Goal: Task Accomplishment & Management: Use online tool/utility

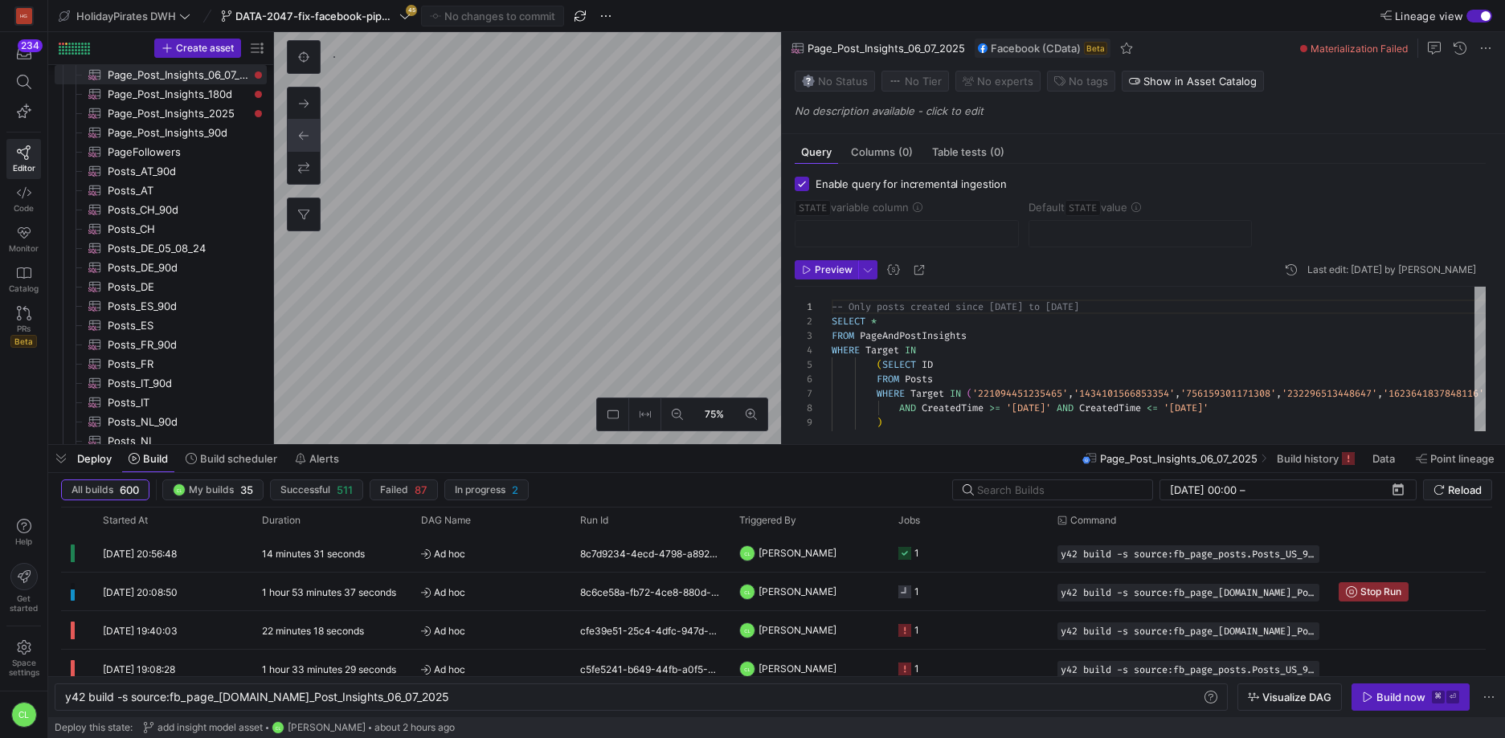
checkbox input "true"
type input "STATE"
type input "[DATE]"
type textarea "SELECT * , CreatedTime as STATE FROM Posts WHERE Target = '167758496717730' -- …"
type textarea "y42 build -s source:fb_page_posts.Posts_US_90d"
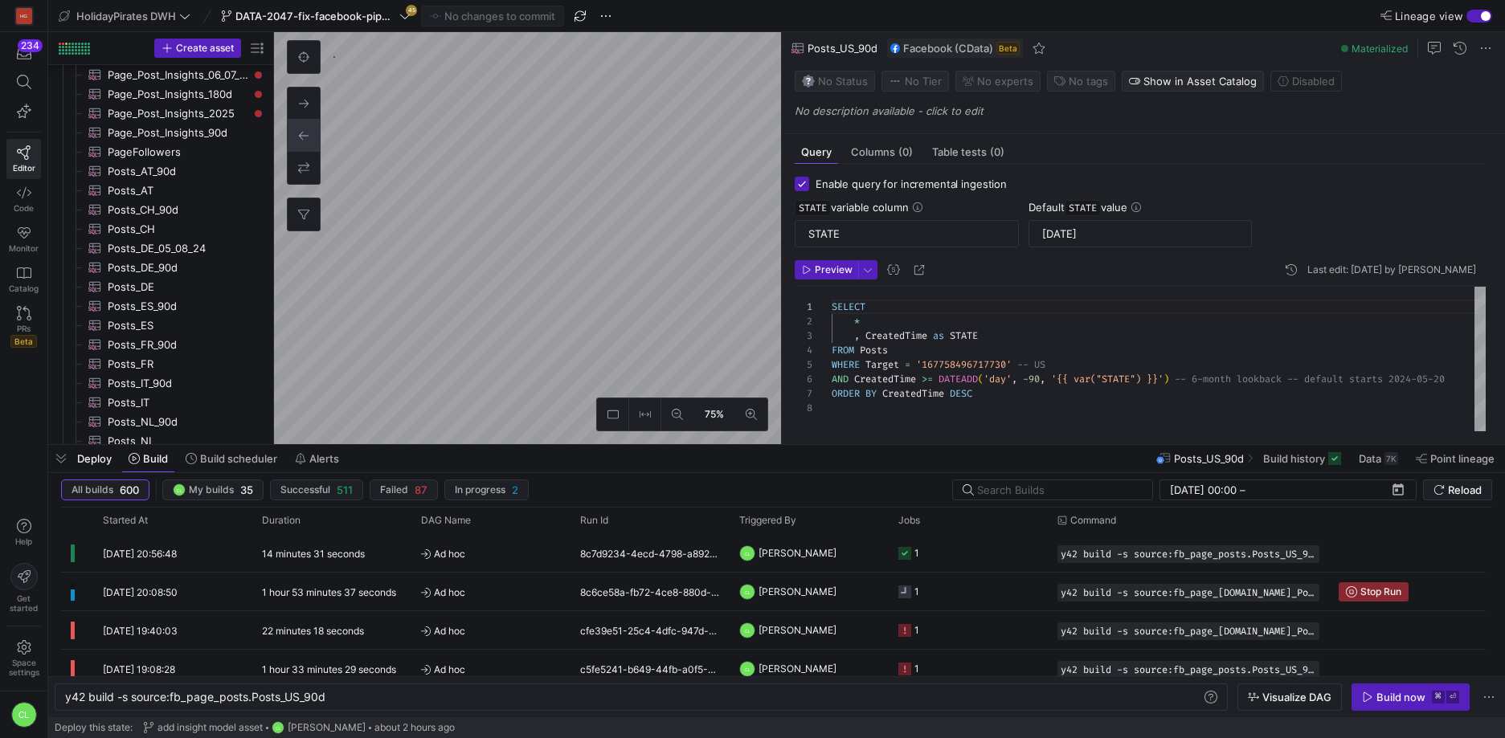
scroll to position [797, 0]
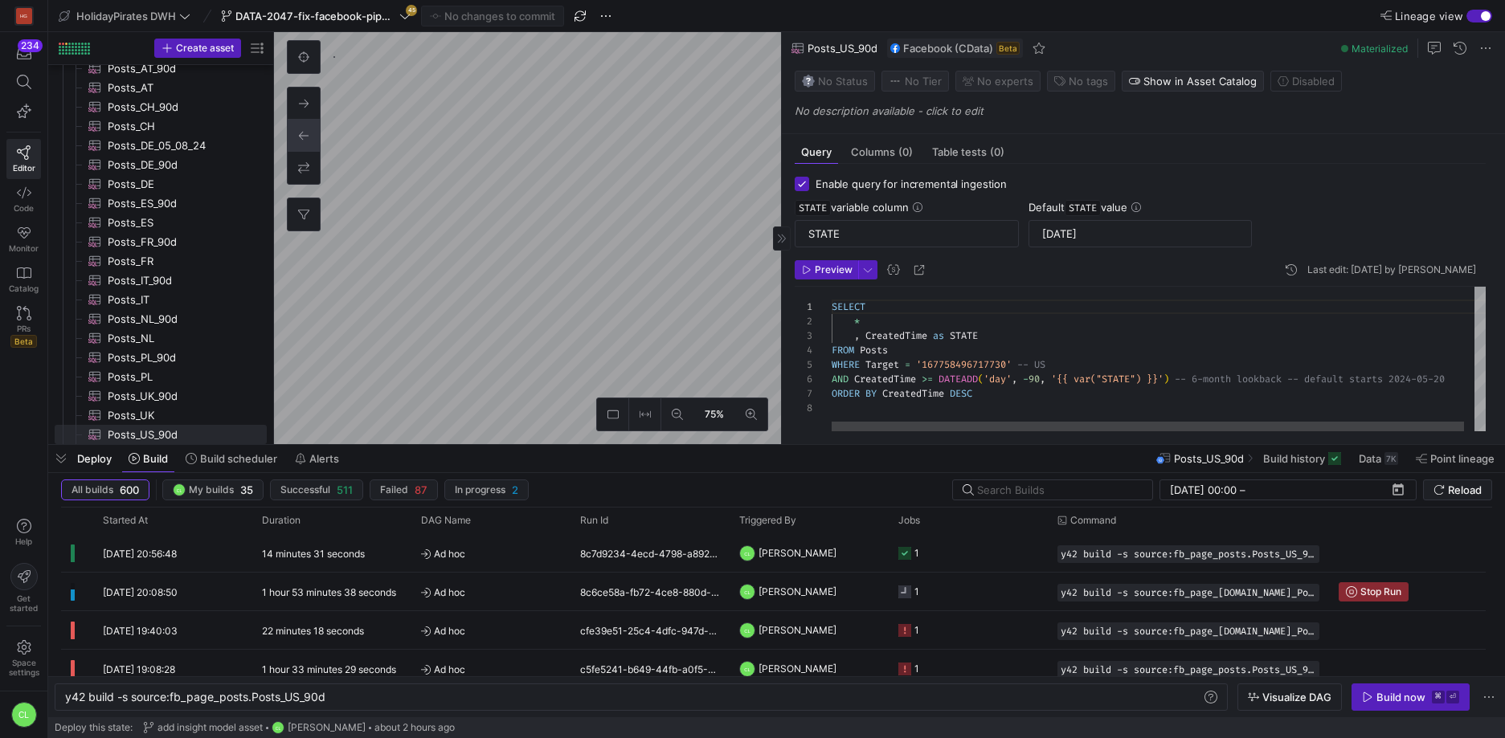
click at [1282, 468] on span at bounding box center [1302, 459] width 91 height 26
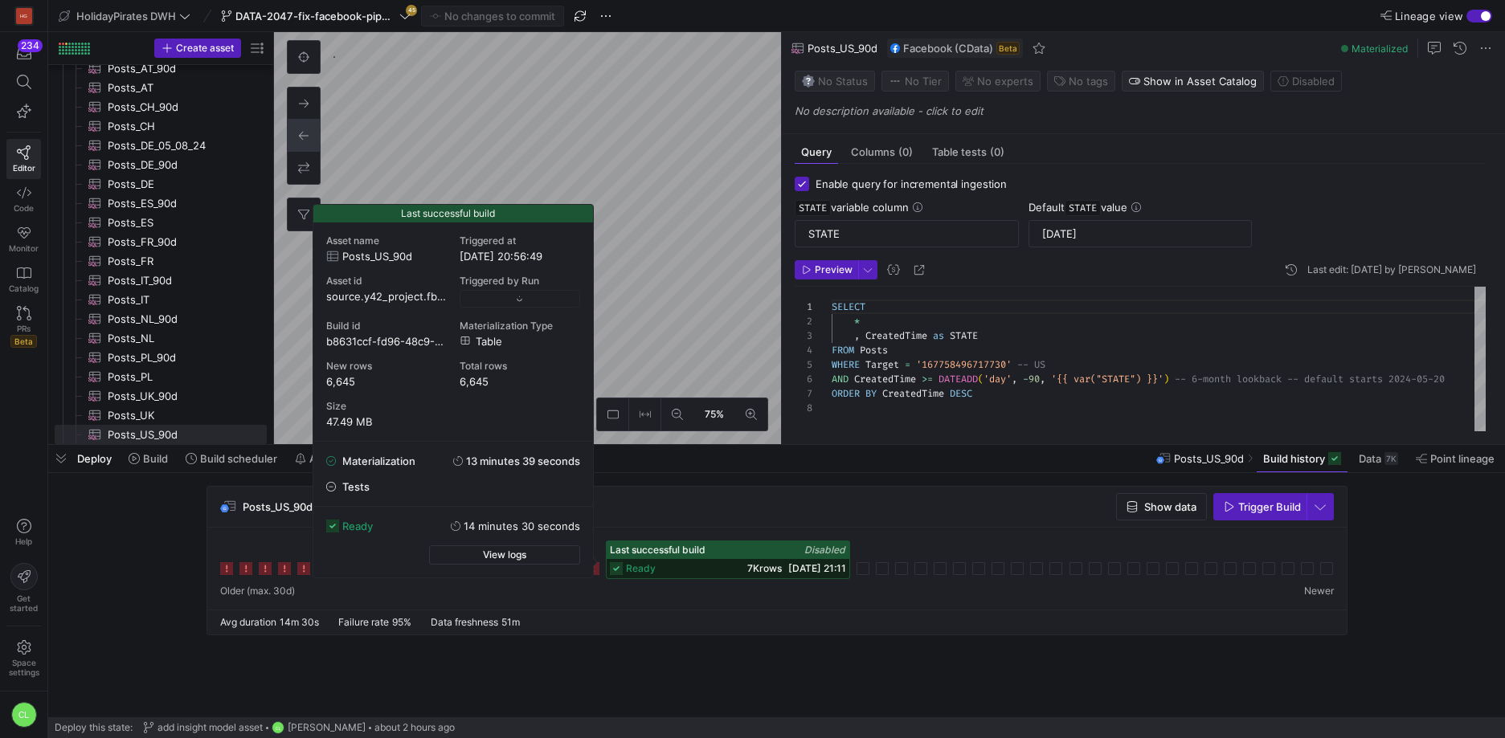
click at [610, 569] on icon at bounding box center [616, 568] width 13 height 13
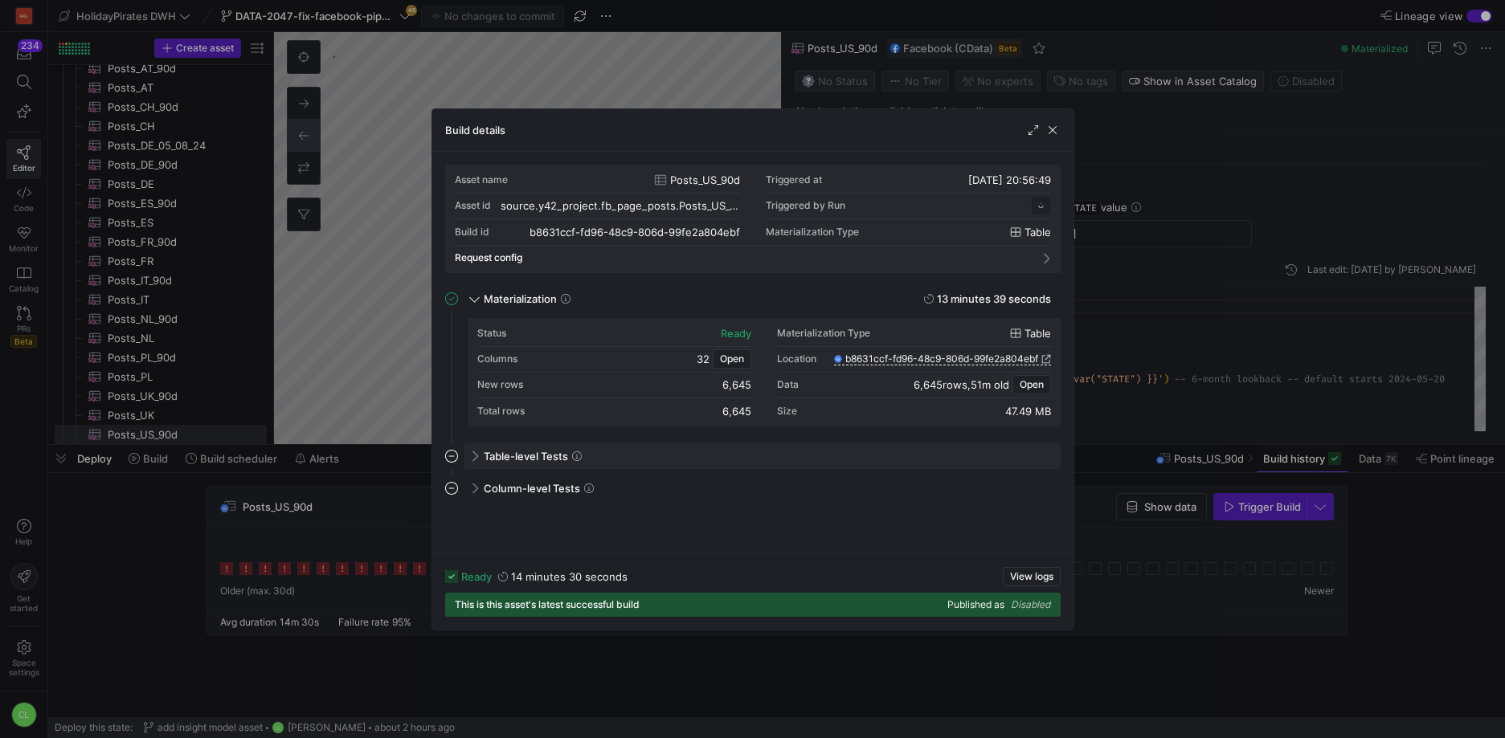
scroll to position [145, 0]
click at [1054, 125] on span "button" at bounding box center [1052, 130] width 16 height 16
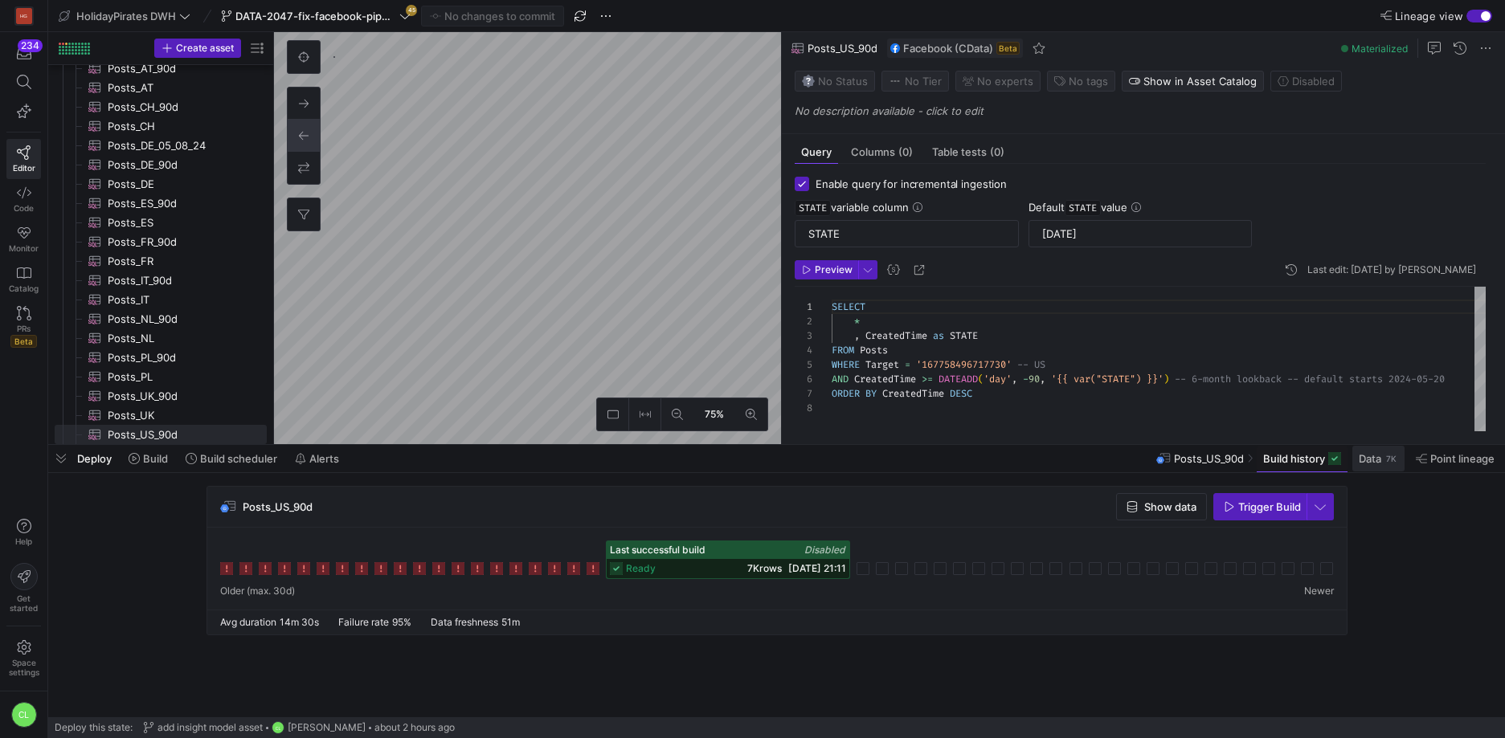
click at [1383, 466] on span at bounding box center [1378, 459] width 52 height 26
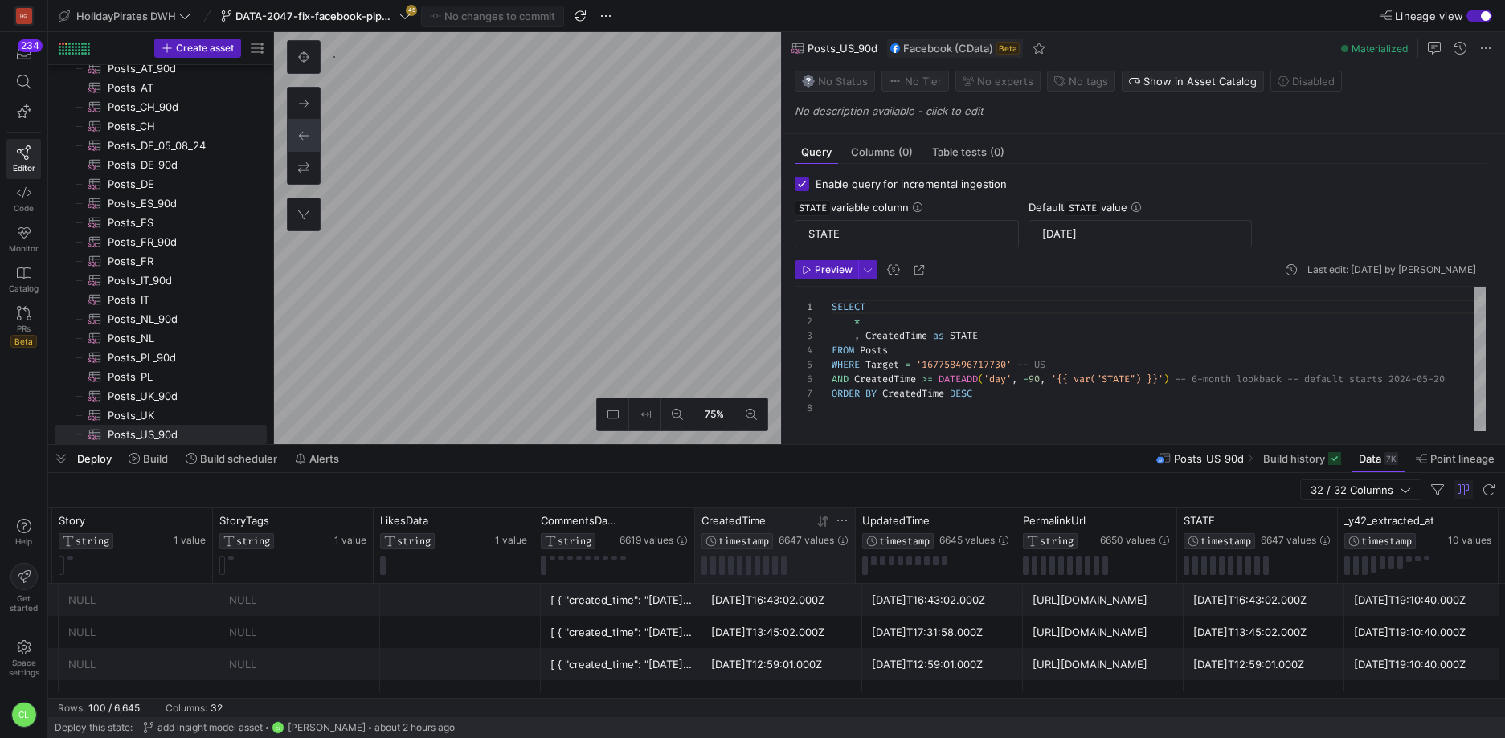
click at [823, 518] on icon at bounding box center [825, 520] width 6 height 11
click at [976, 466] on div "Deploy Build Build scheduler Alerts Posts_US_90d Build history Data 7K Point li…" at bounding box center [776, 458] width 1457 height 27
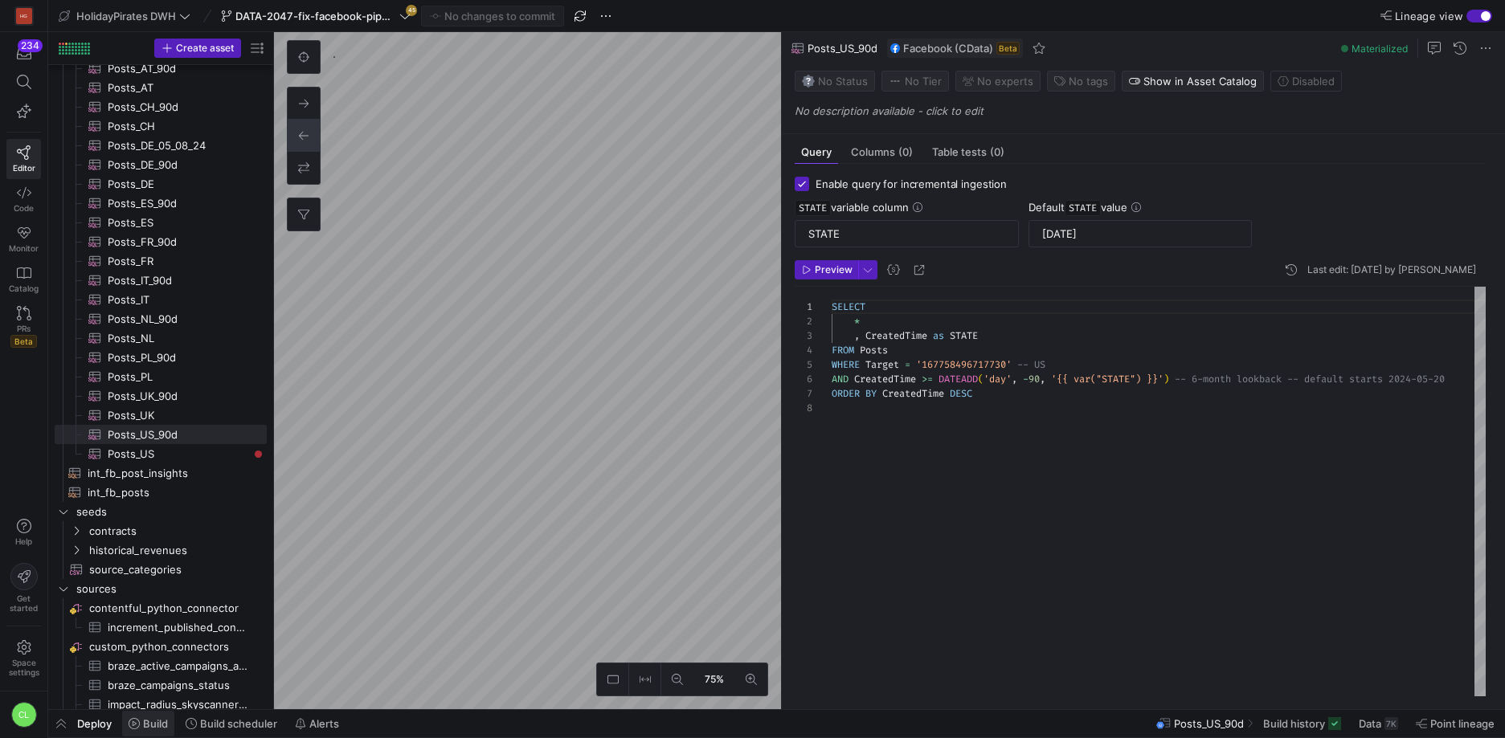
click at [154, 725] on span "Build" at bounding box center [155, 723] width 25 height 13
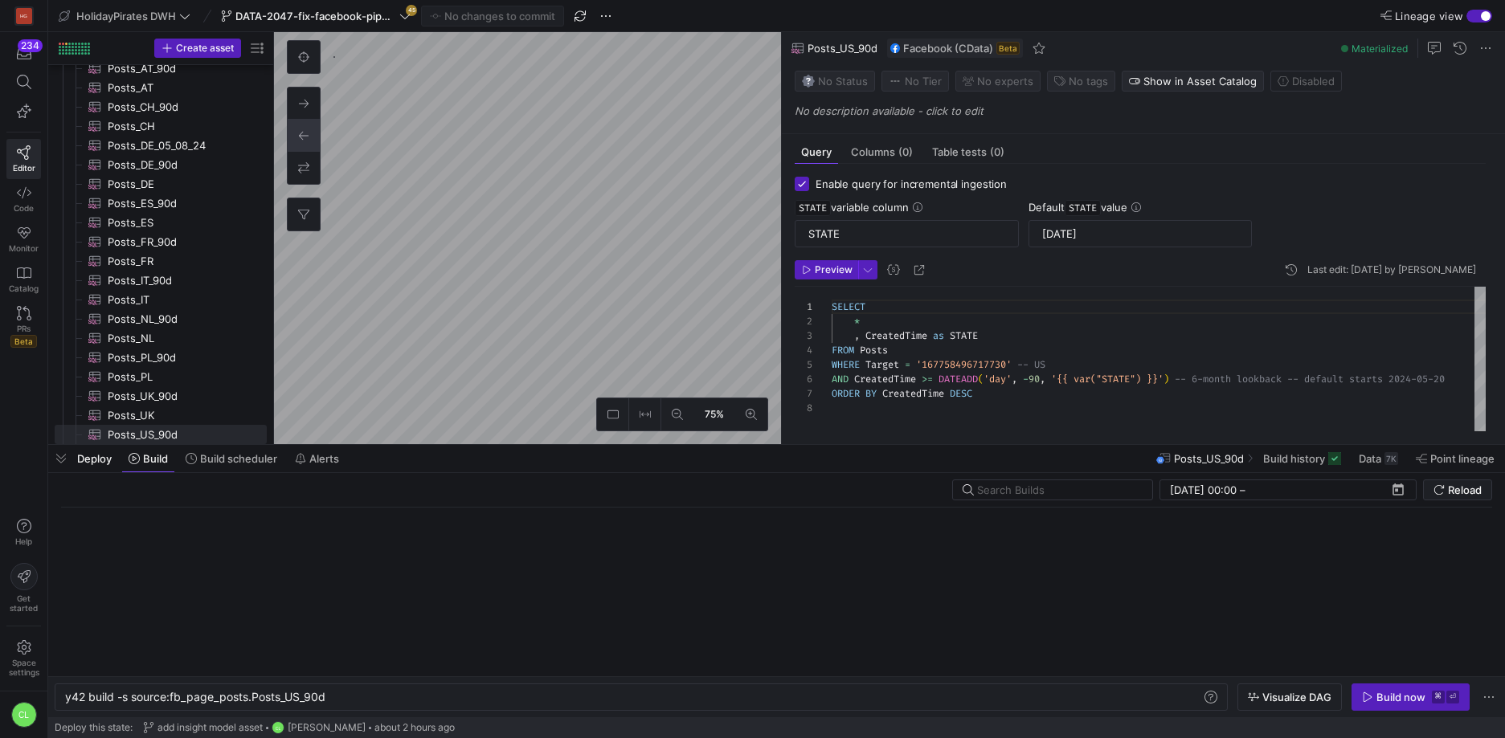
scroll to position [0, 261]
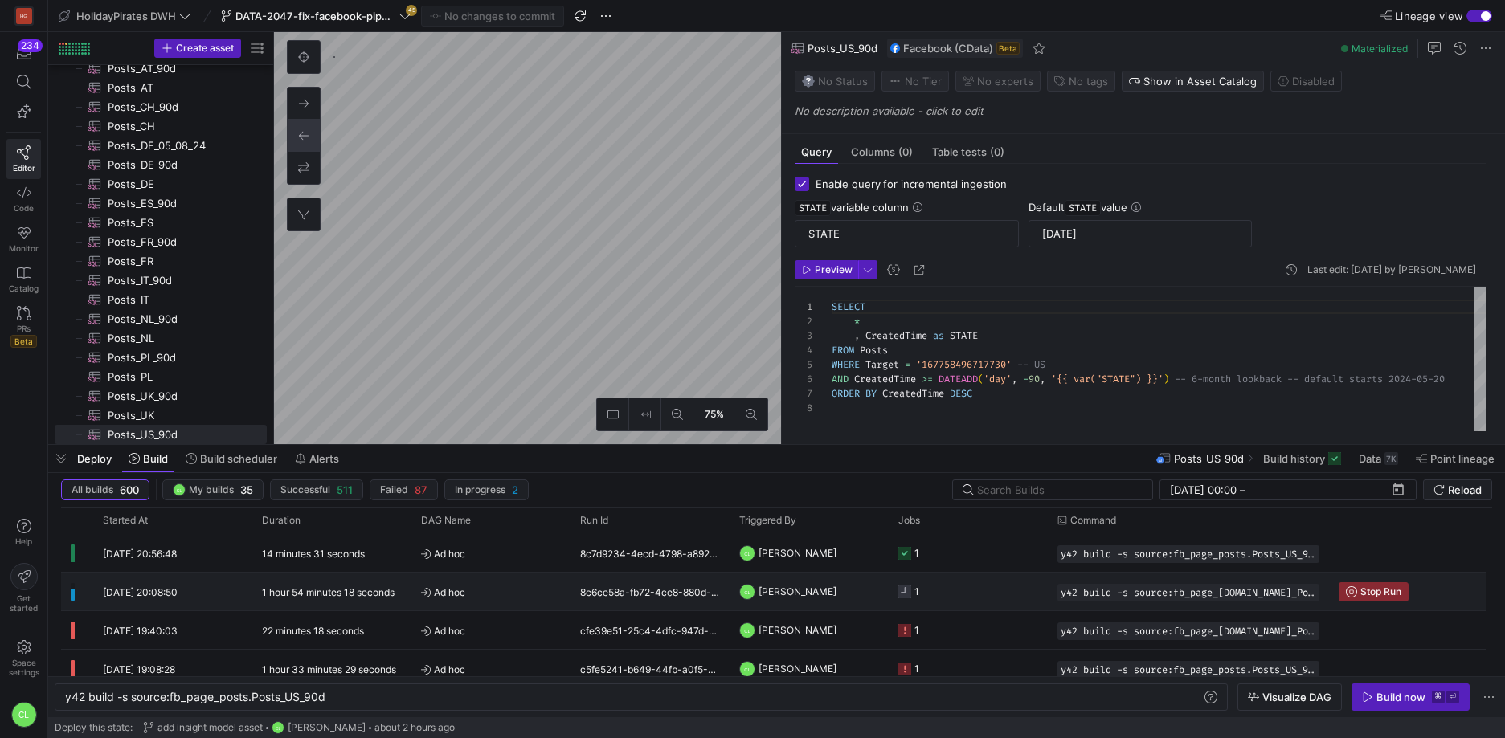
click at [885, 596] on div "CL [PERSON_NAME]" at bounding box center [808, 592] width 159 height 38
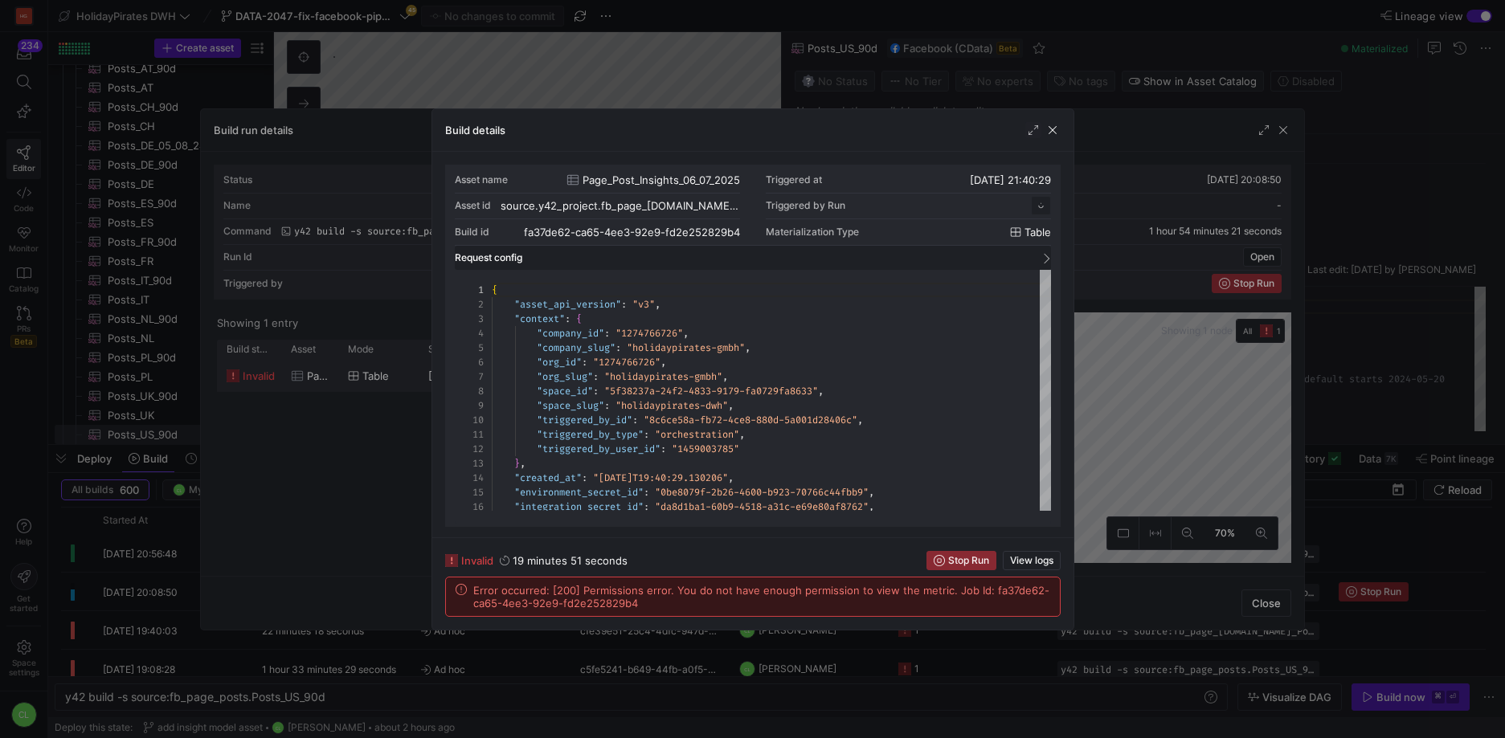
scroll to position [145, 0]
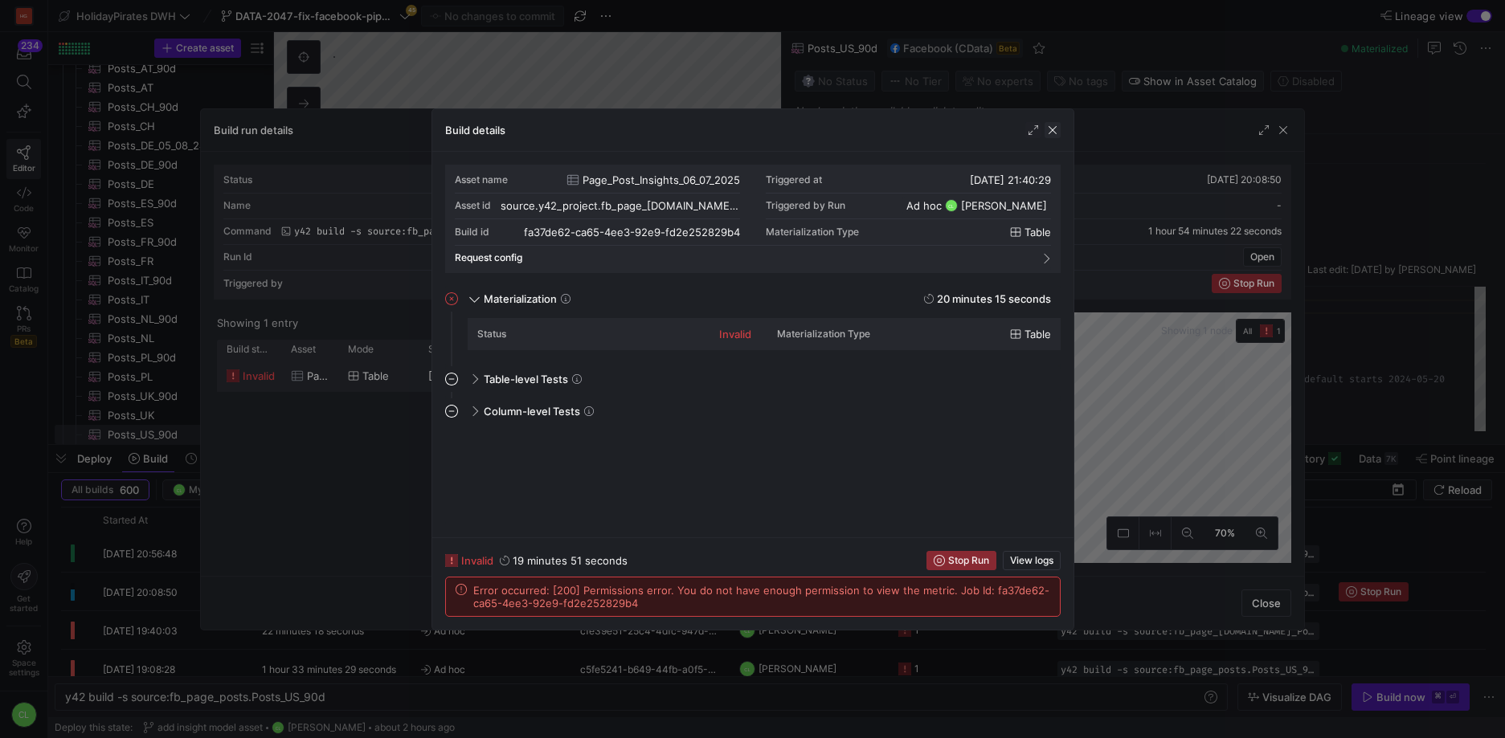
click at [1048, 131] on span "button" at bounding box center [1052, 130] width 16 height 16
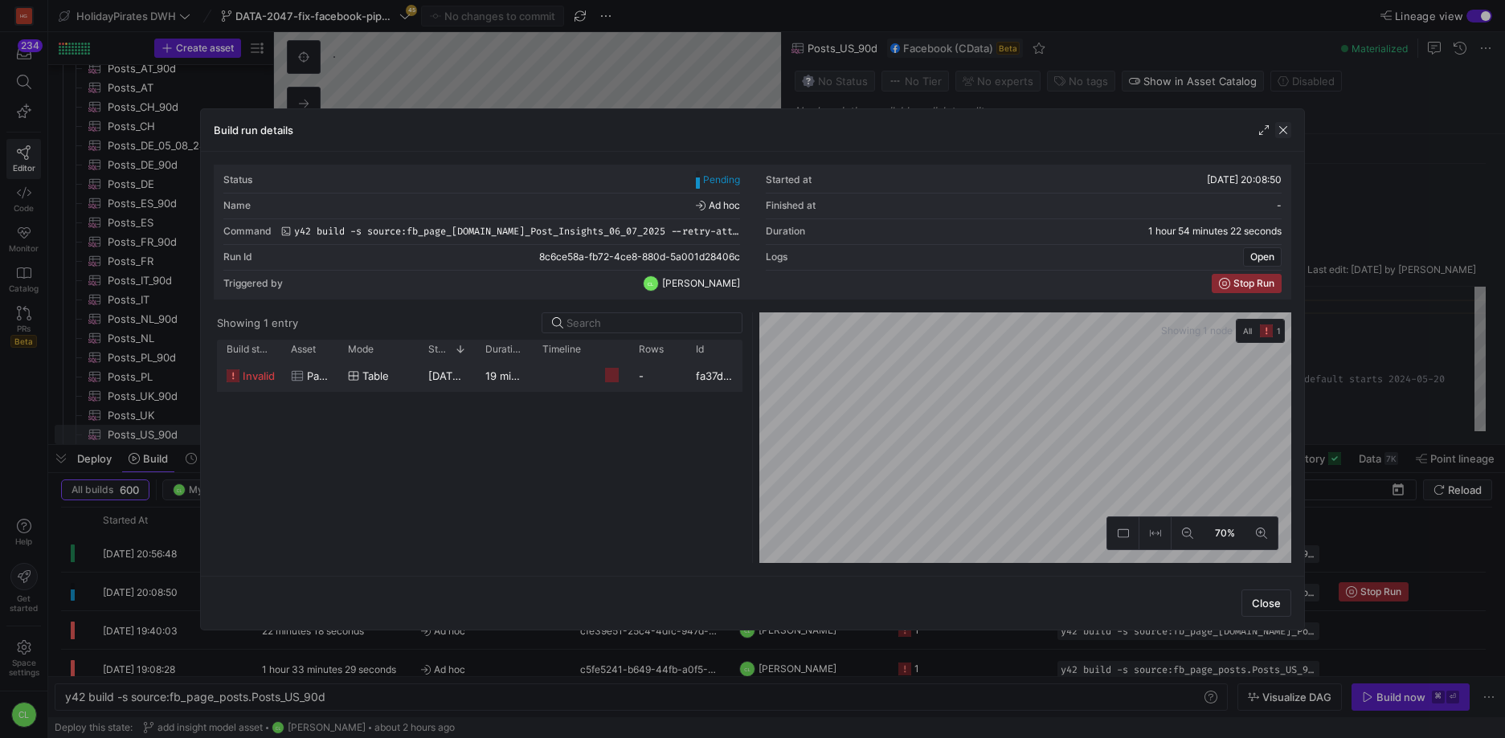
click at [1286, 135] on span "button" at bounding box center [1283, 130] width 16 height 16
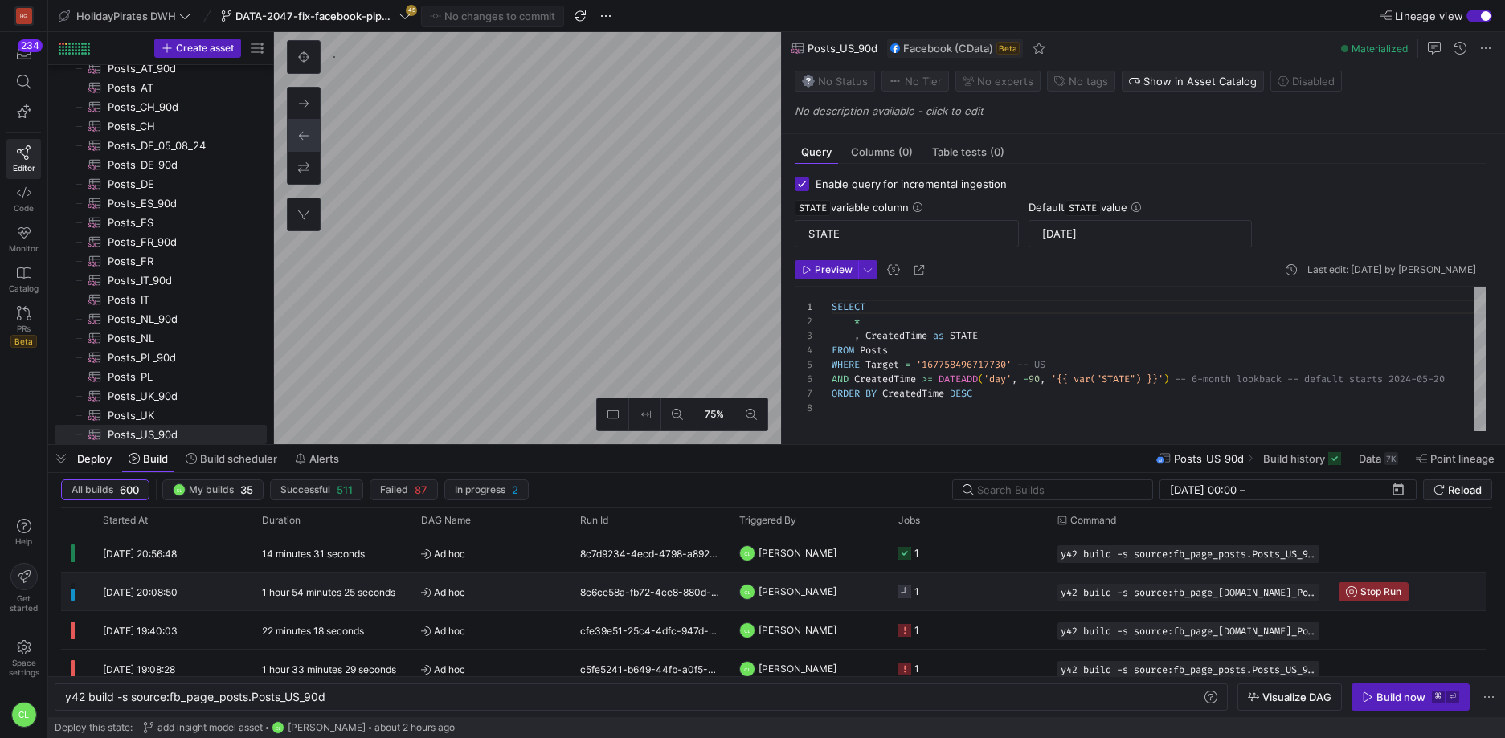
click at [994, 593] on y42-job-status-cell-renderer "1" at bounding box center [968, 592] width 140 height 36
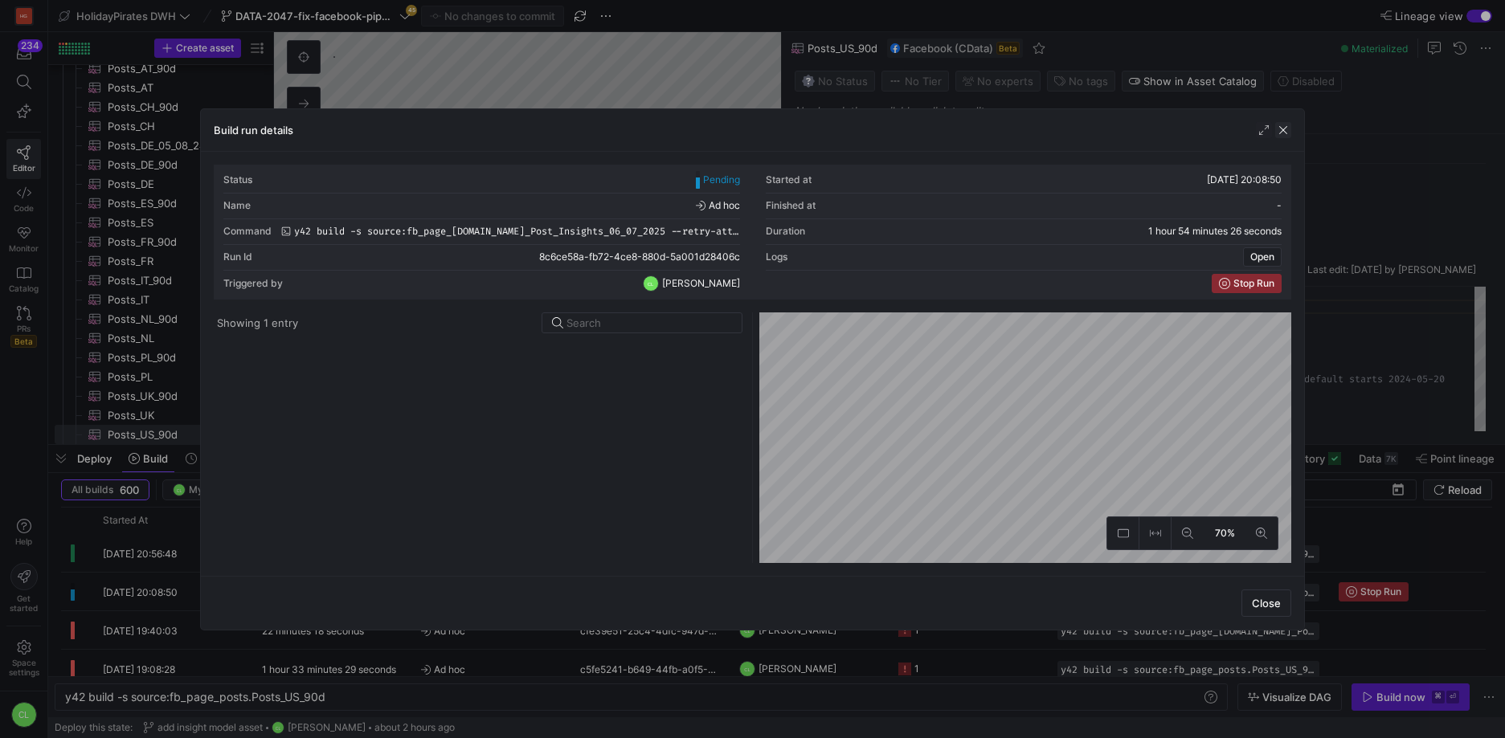
click at [1280, 133] on span "button" at bounding box center [1283, 130] width 16 height 16
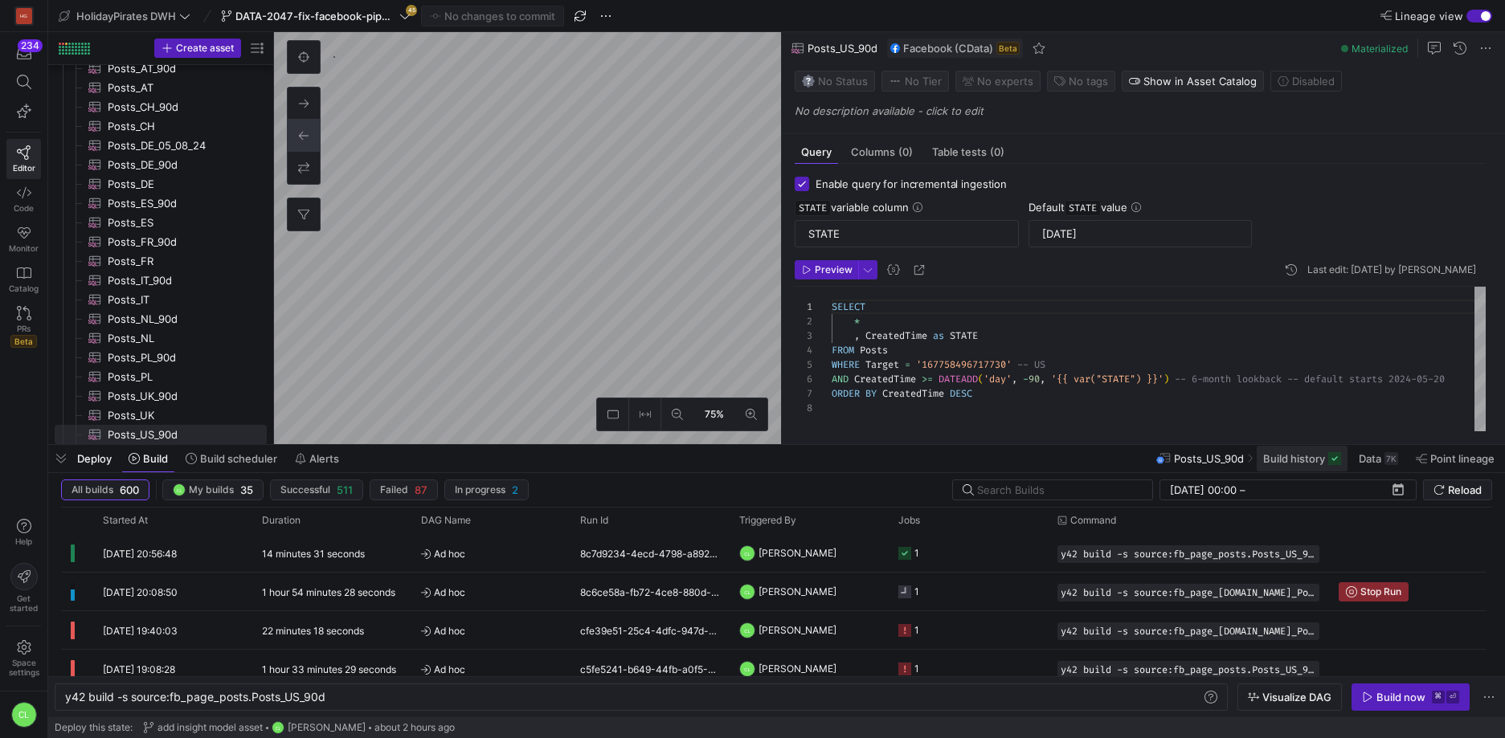
click at [1277, 459] on span "Build history" at bounding box center [1294, 458] width 62 height 13
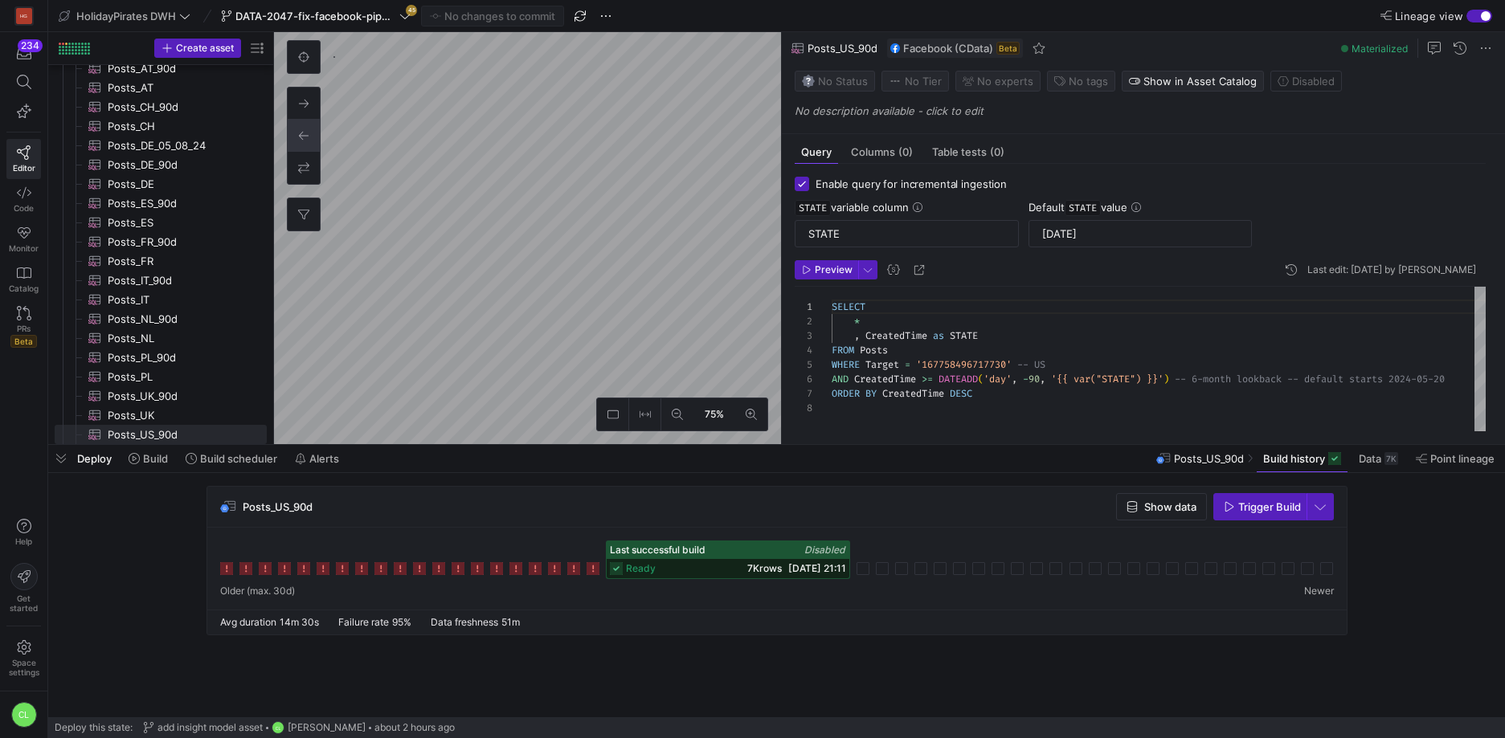
click at [635, 461] on div "Deploy Build Build scheduler Alerts Posts_US_90d Build history Data 7K Point li…" at bounding box center [776, 458] width 1457 height 27
